Goal: Navigation & Orientation: Find specific page/section

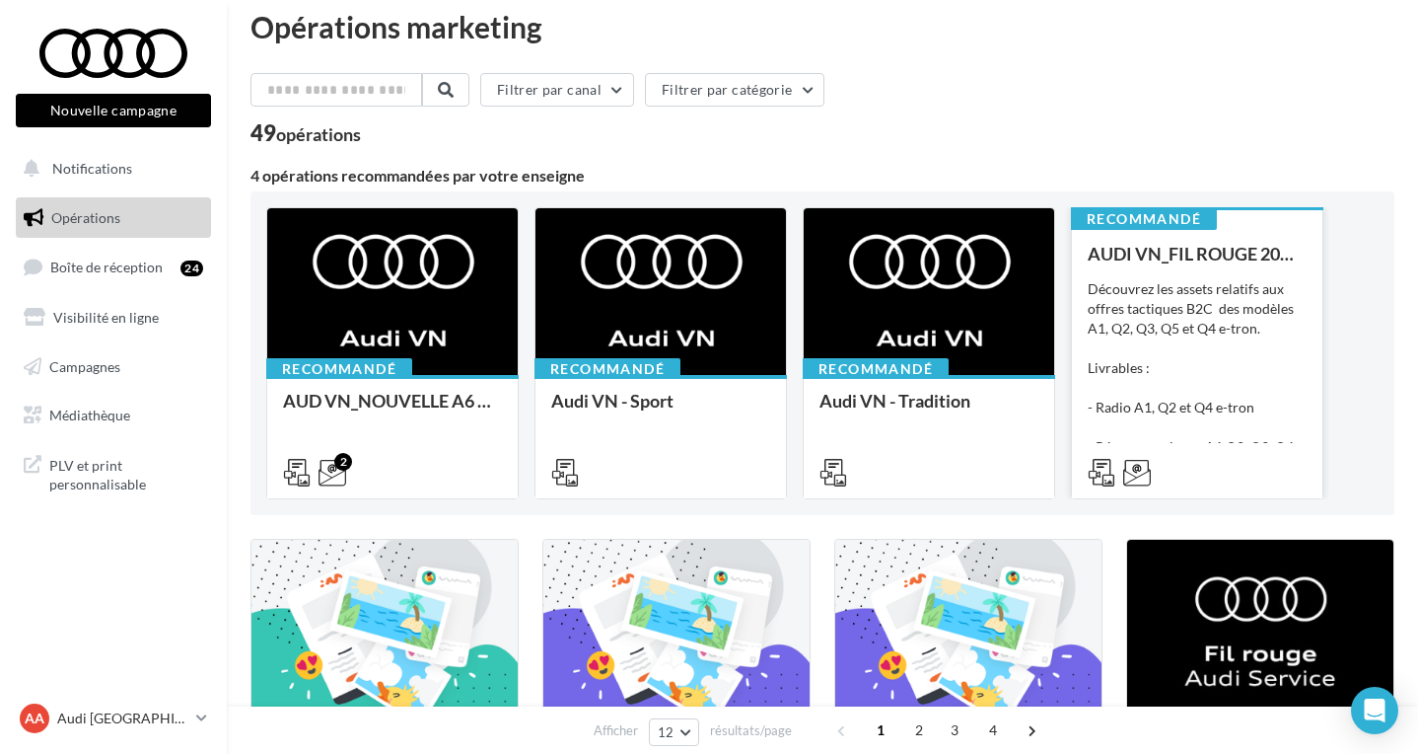
scroll to position [29, 0]
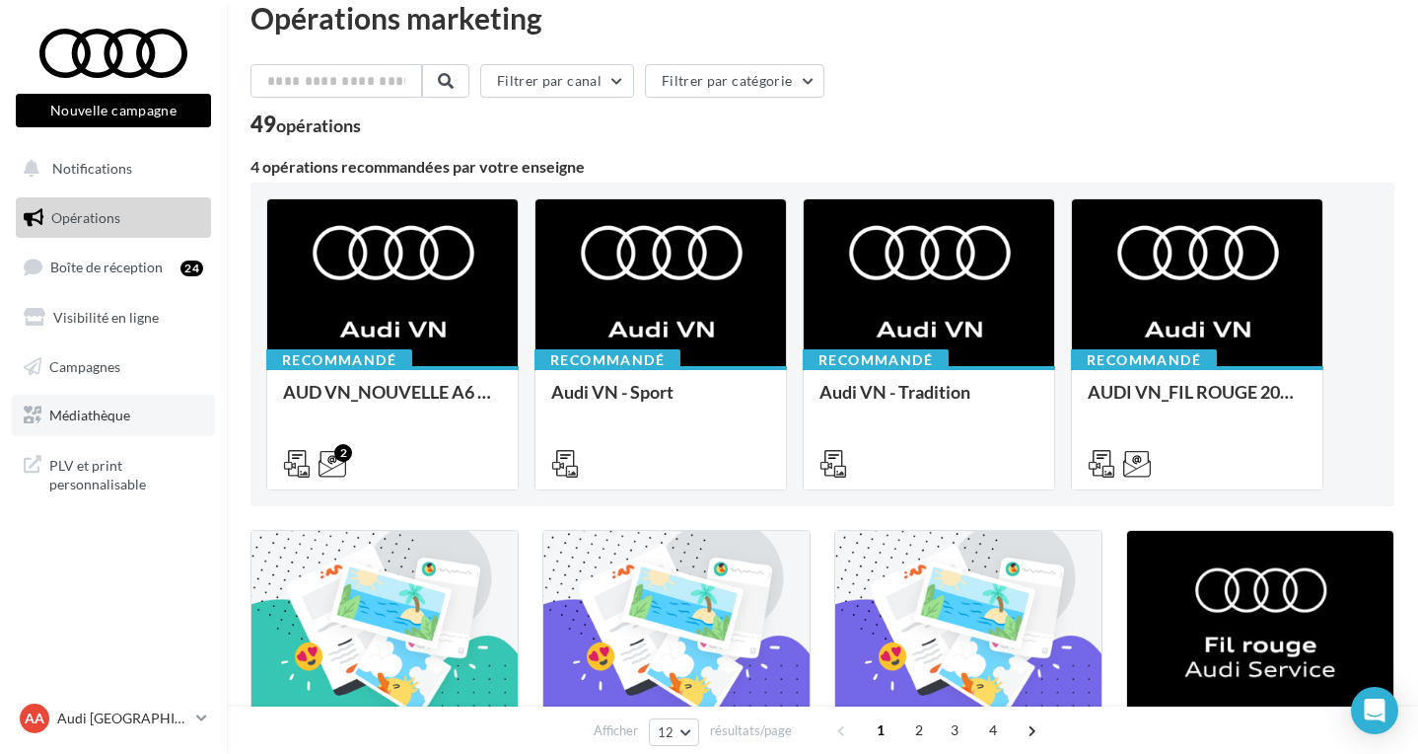
click at [108, 421] on link "Médiathèque" at bounding box center [113, 415] width 203 height 41
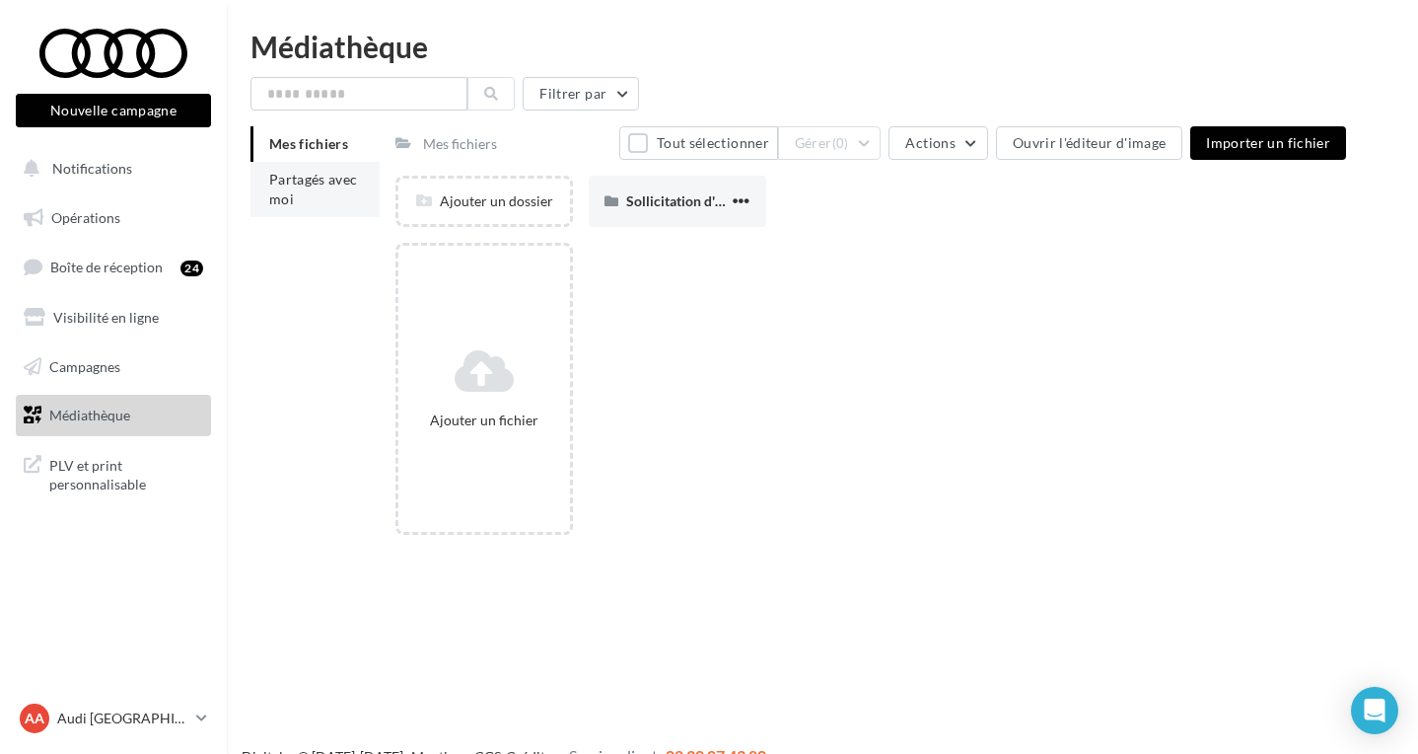
click at [331, 193] on li "Partagés avec moi" at bounding box center [315, 189] width 129 height 55
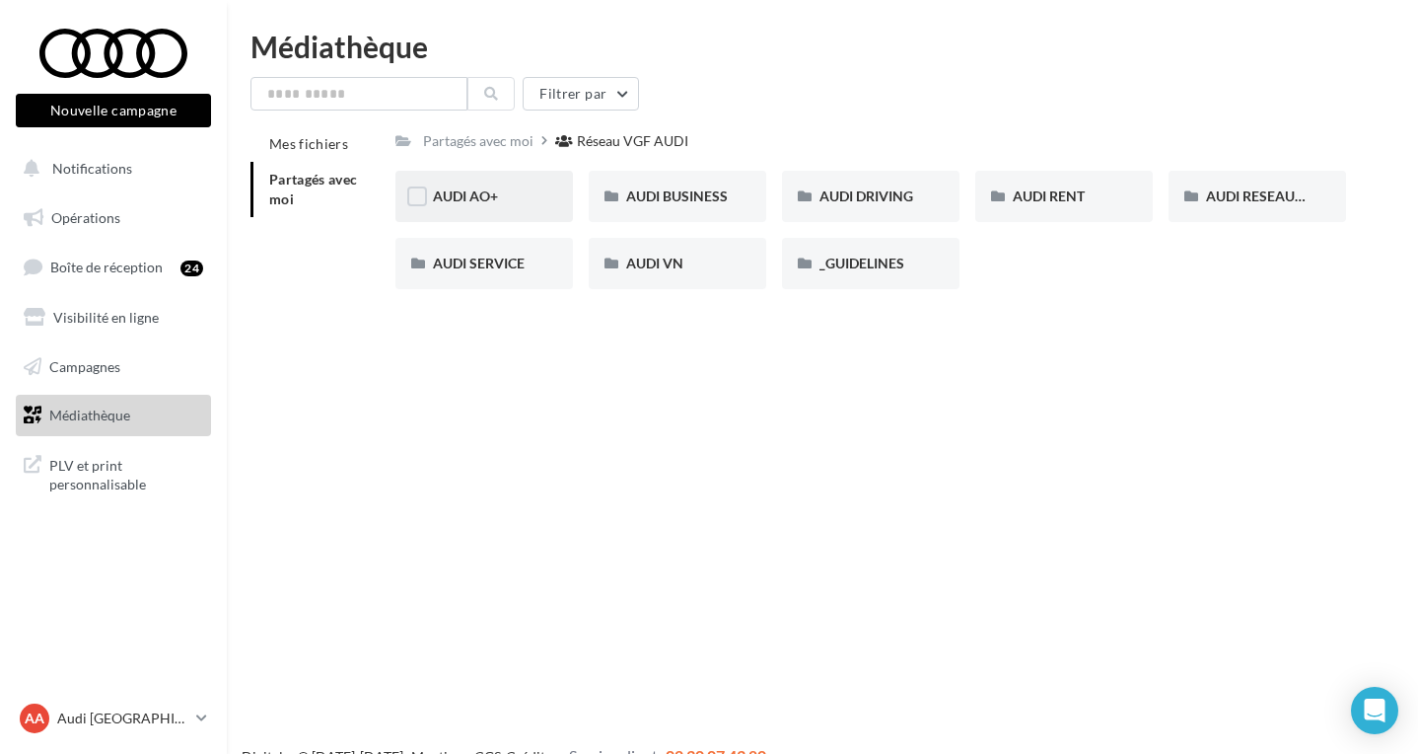
click at [515, 199] on div "AUDI AO+" at bounding box center [484, 196] width 103 height 20
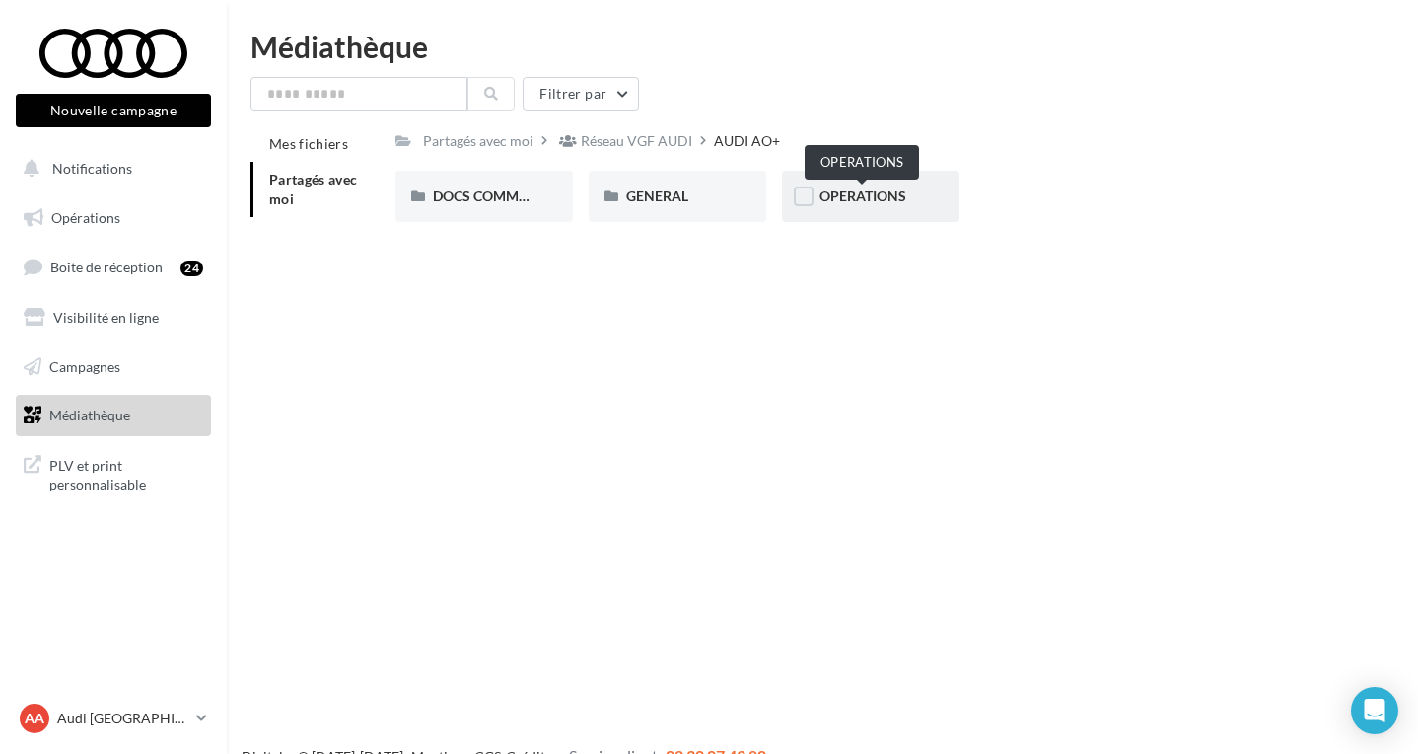
click at [861, 196] on span "OPERATIONS" at bounding box center [863, 195] width 87 height 17
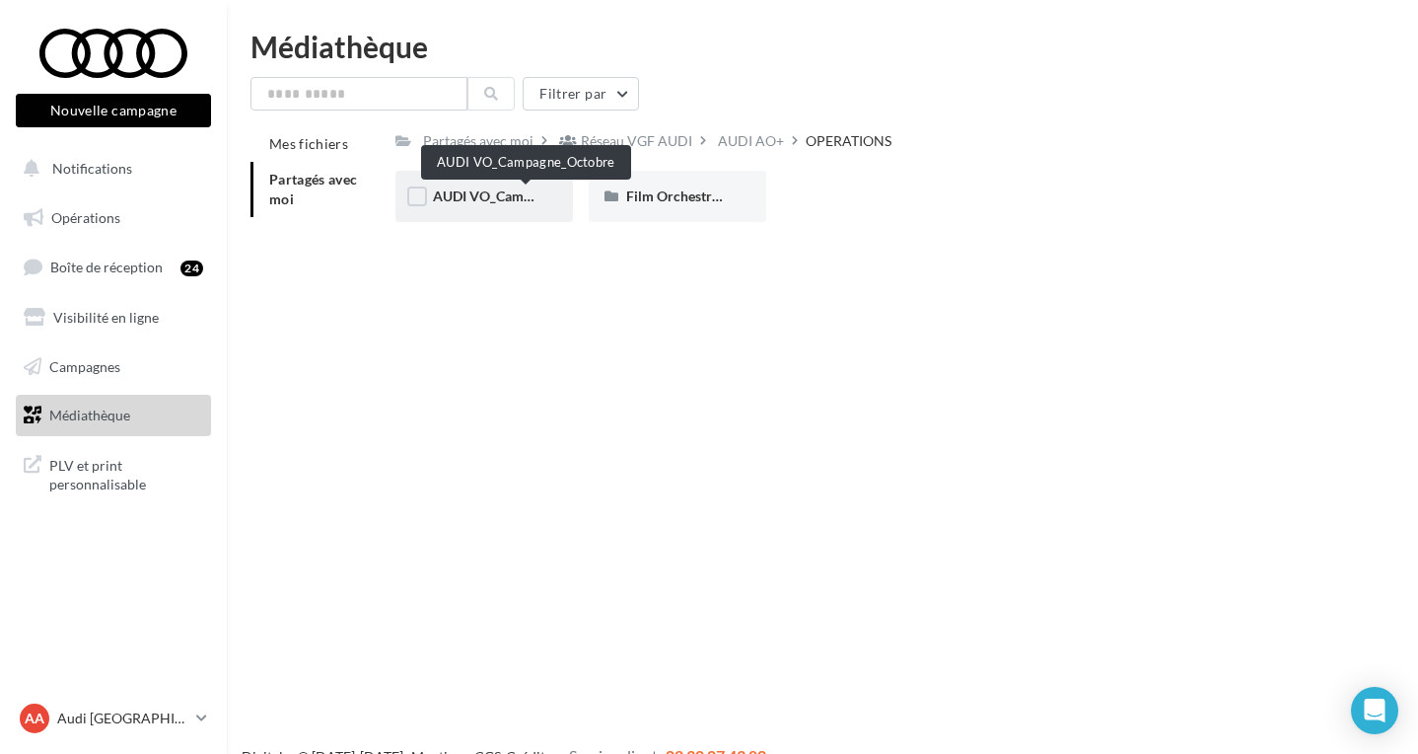
click at [506, 193] on span "AUDI VO_Campagne_Octobre" at bounding box center [525, 195] width 184 height 17
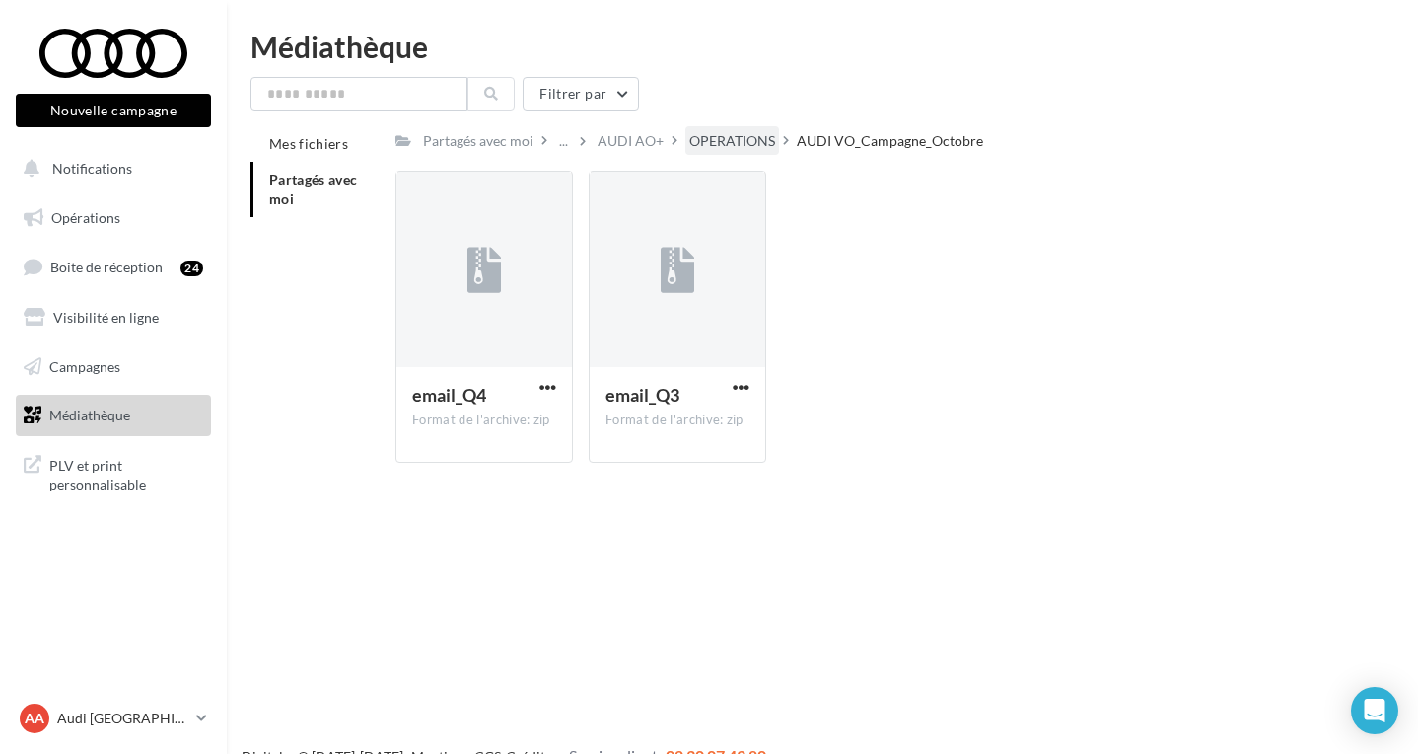
click at [733, 129] on div "OPERATIONS" at bounding box center [733, 140] width 94 height 29
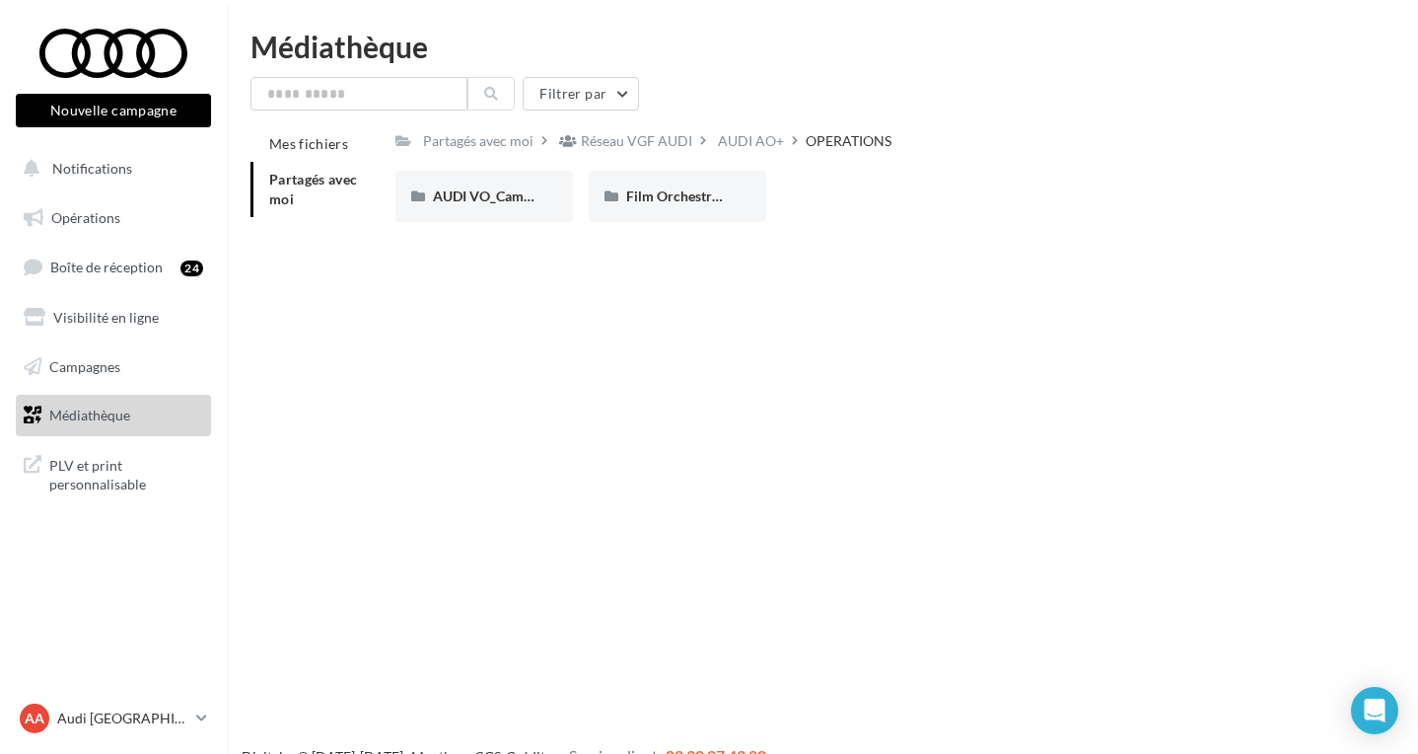
click at [735, 137] on div "AUDI AO+" at bounding box center [751, 141] width 66 height 20
click at [551, 195] on div "DOCS COMMERCIAUX" at bounding box center [485, 196] width 178 height 51
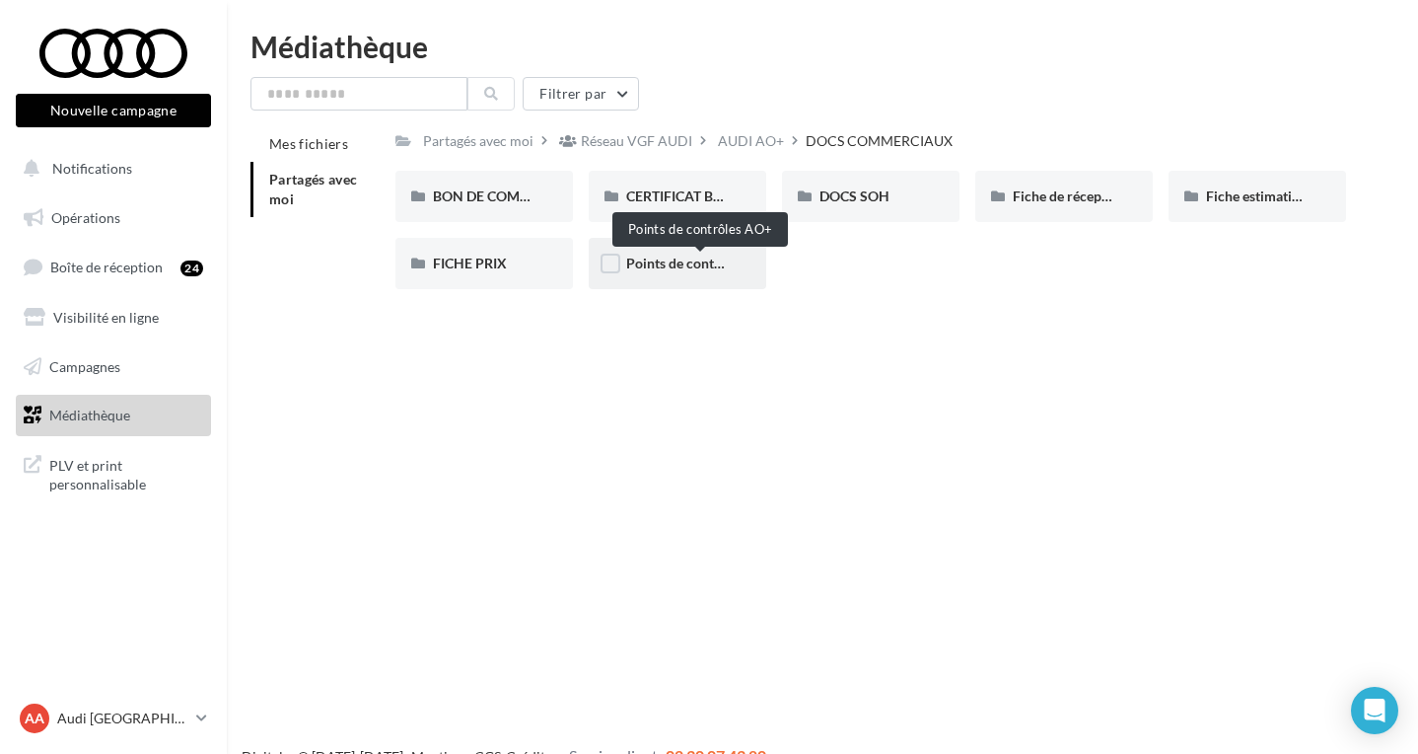
click at [676, 276] on div "Points de contrôles AO+" at bounding box center [678, 263] width 178 height 51
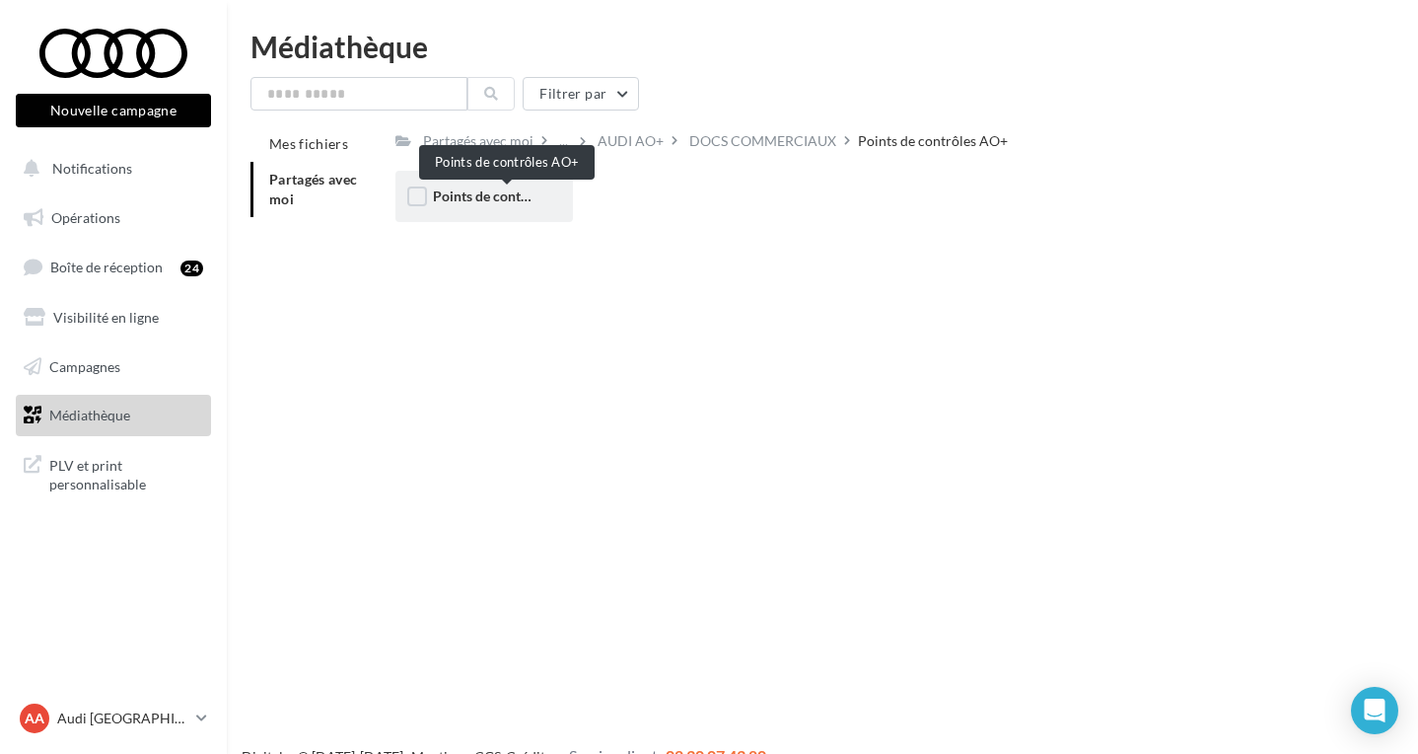
click at [478, 192] on span "Points de contrôles AO+" at bounding box center [508, 195] width 150 height 17
